Goal: Navigation & Orientation: Find specific page/section

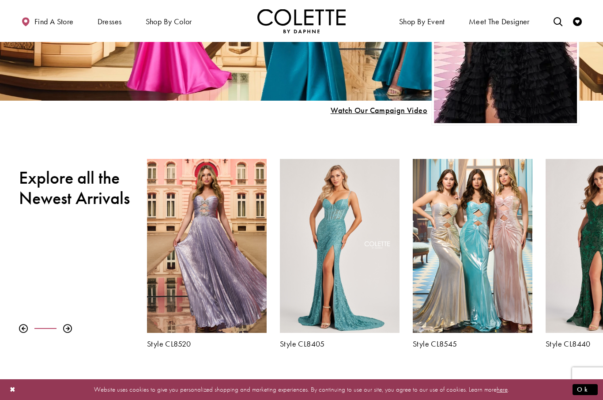
scroll to position [188, 0]
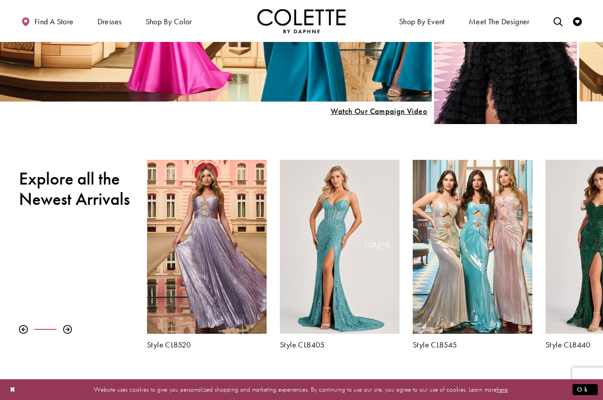
click at [65, 330] on div at bounding box center [67, 329] width 9 height 9
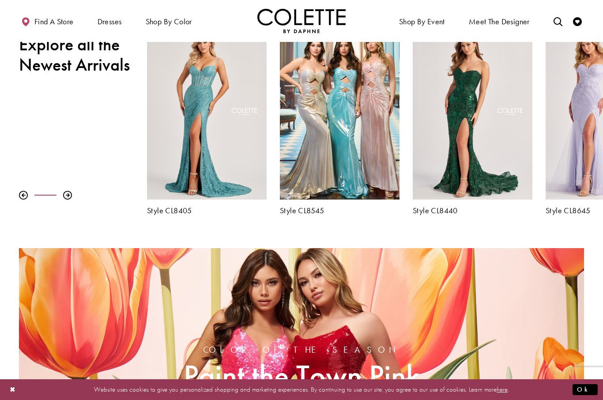
scroll to position [322, 0]
click at [68, 199] on div at bounding box center [67, 195] width 9 height 9
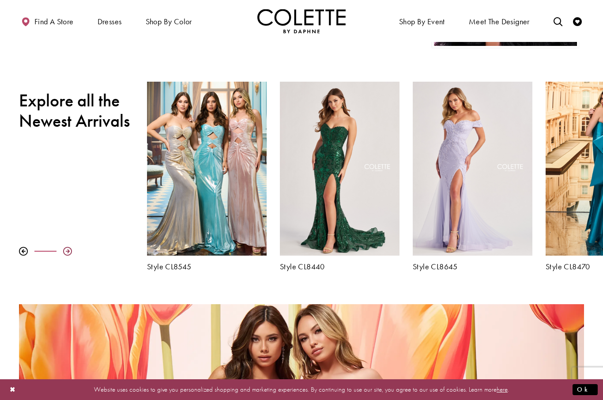
scroll to position [243, 0]
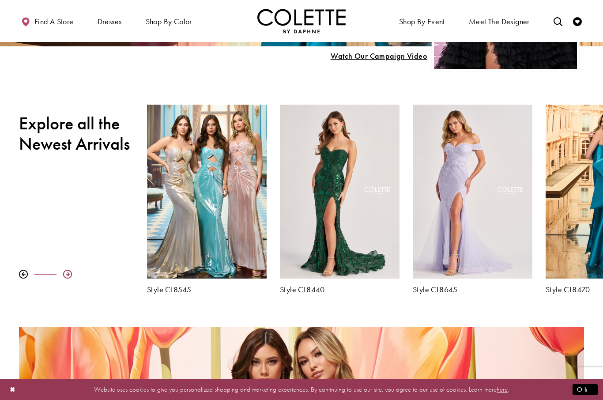
click at [69, 276] on div at bounding box center [67, 274] width 9 height 9
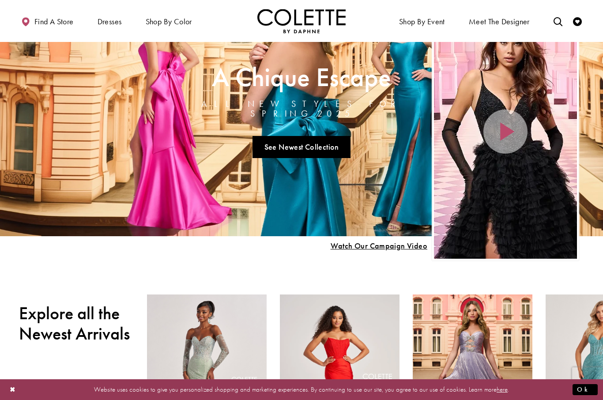
scroll to position [52, 0]
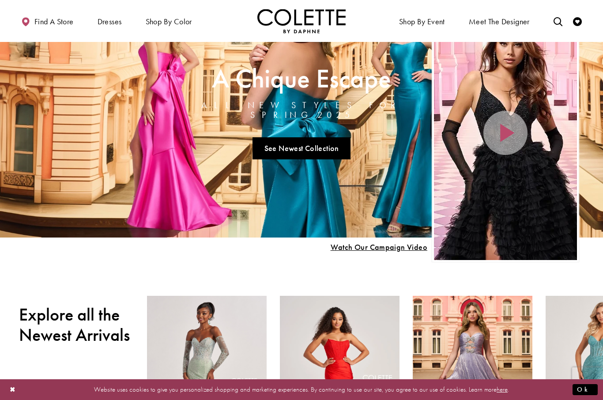
click at [508, 128] on div "Home Page Hero Scroll List" at bounding box center [505, 133] width 143 height 254
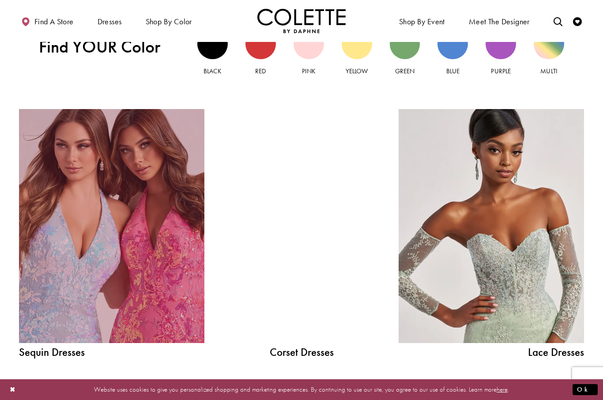
scroll to position [853, 0]
click at [136, 276] on link "Sequin Dresses Related Link" at bounding box center [111, 226] width 185 height 234
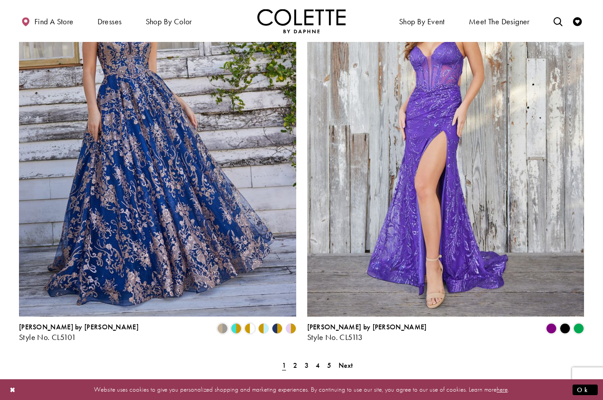
scroll to position [1475, 0]
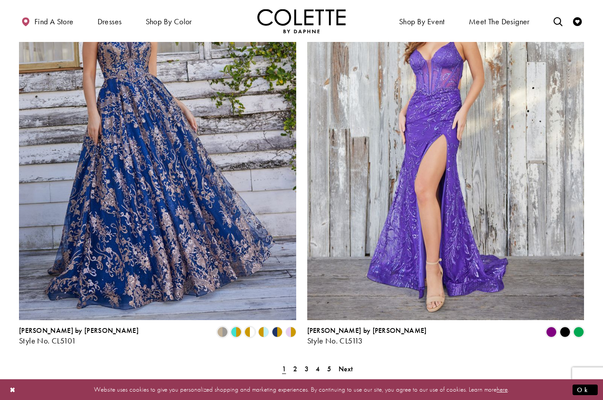
click at [292, 325] on polygon "Product List" at bounding box center [294, 332] width 7 height 14
click at [288, 325] on polygon "Product List" at bounding box center [287, 332] width 7 height 14
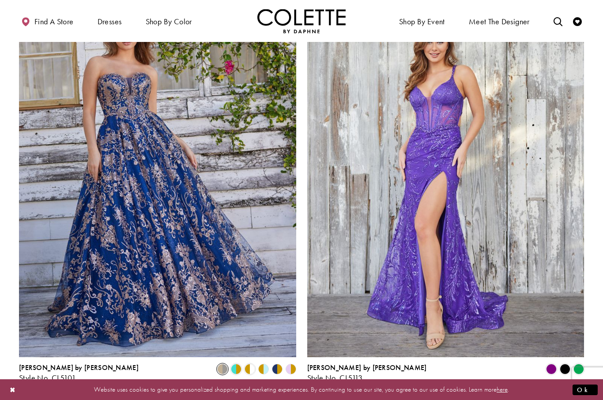
scroll to position [1433, 0]
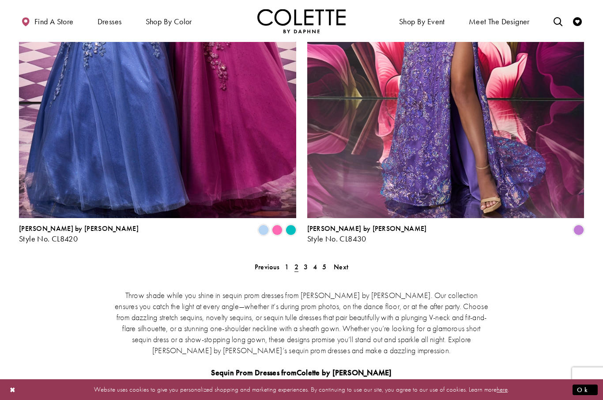
scroll to position [1576, 0]
click at [305, 262] on span "3" at bounding box center [306, 266] width 4 height 9
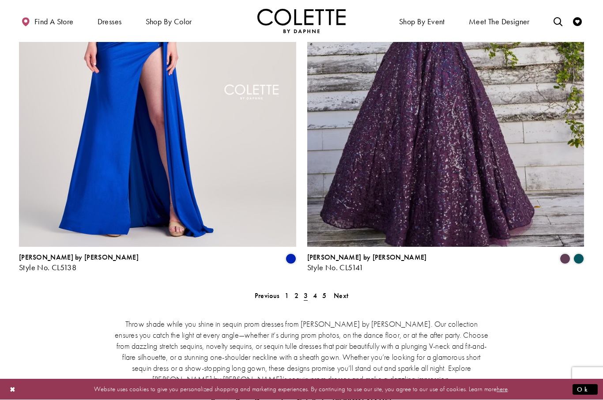
scroll to position [1615, 0]
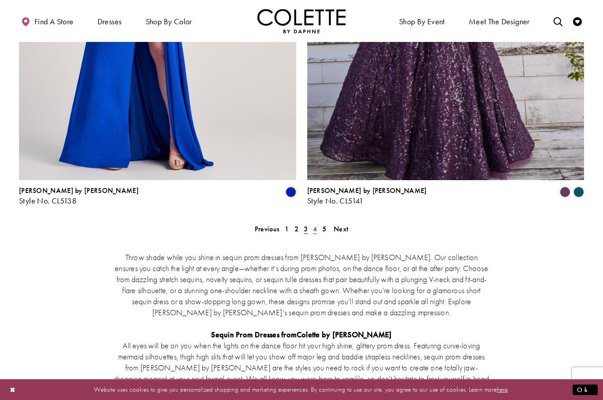
click at [314, 224] on span "4" at bounding box center [315, 228] width 4 height 9
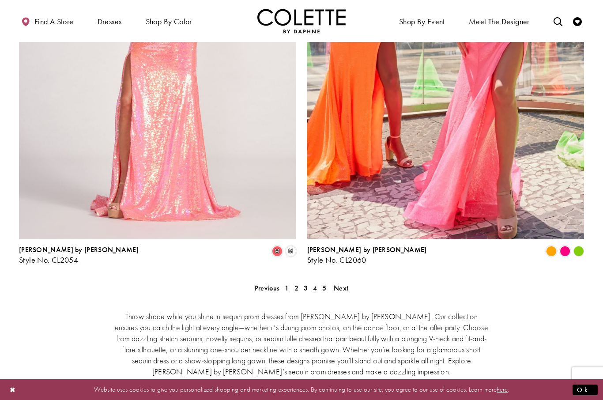
scroll to position [1578, 0]
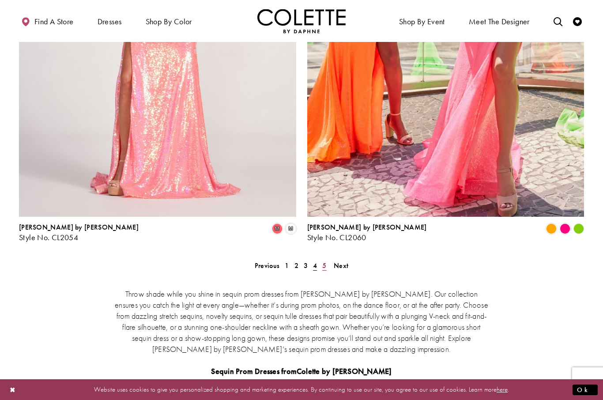
click at [328, 259] on link "5" at bounding box center [324, 265] width 9 height 13
